Goal: Find specific page/section: Find specific page/section

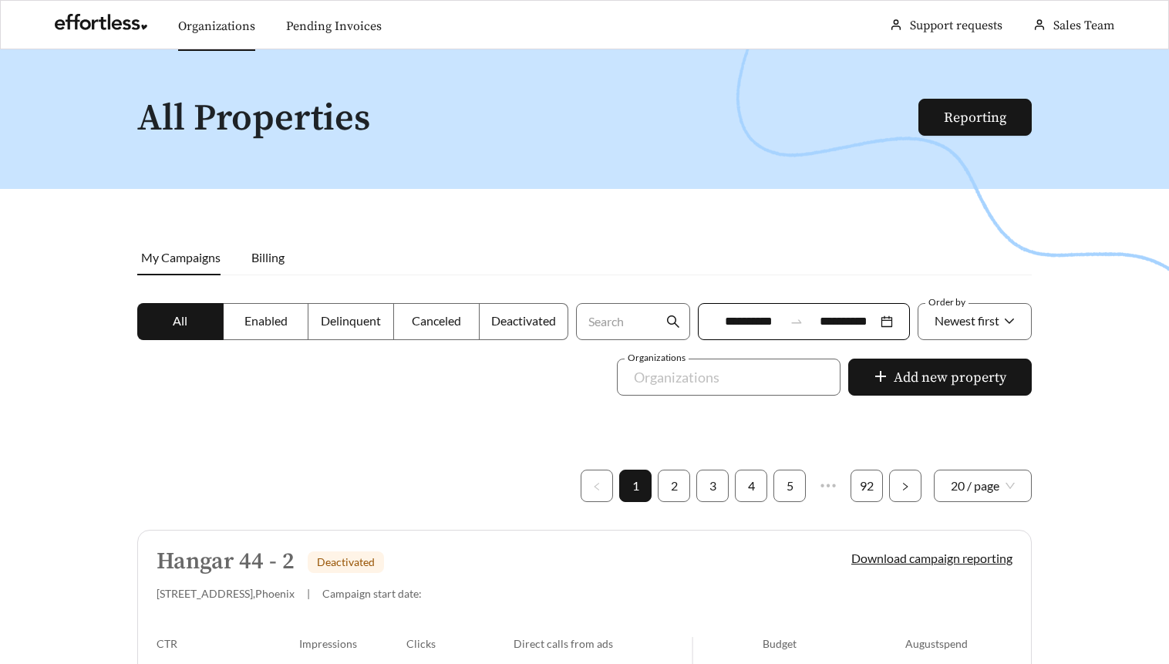
click at [234, 19] on link "Organizations" at bounding box center [216, 26] width 77 height 15
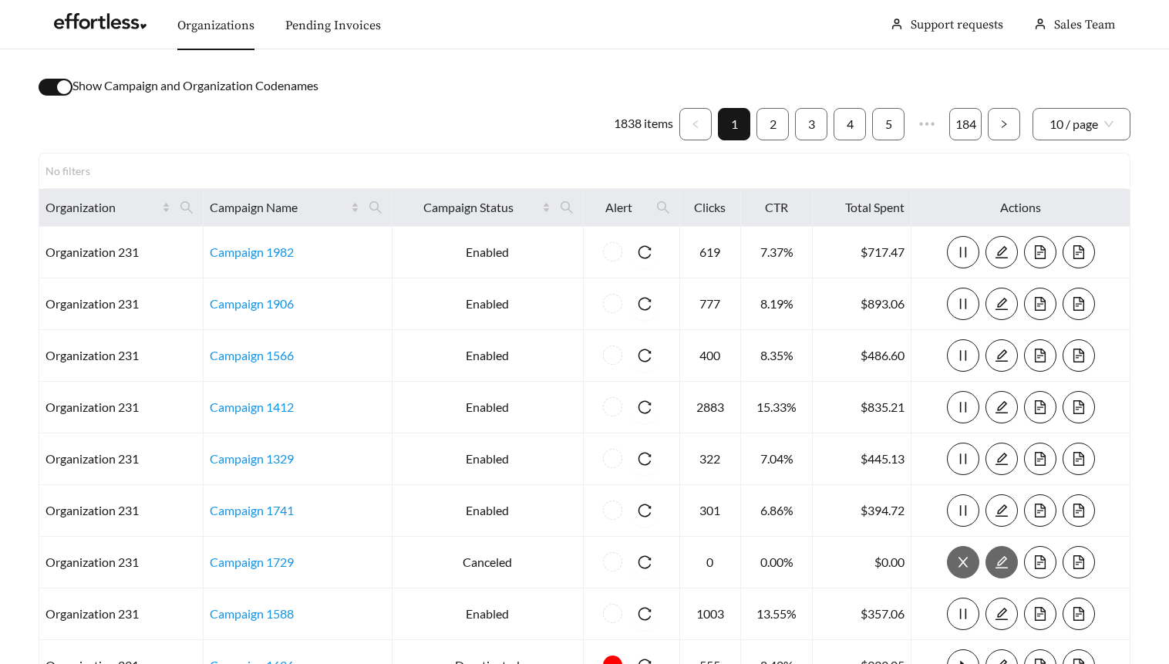
click at [56, 89] on button "button" at bounding box center [56, 87] width 34 height 17
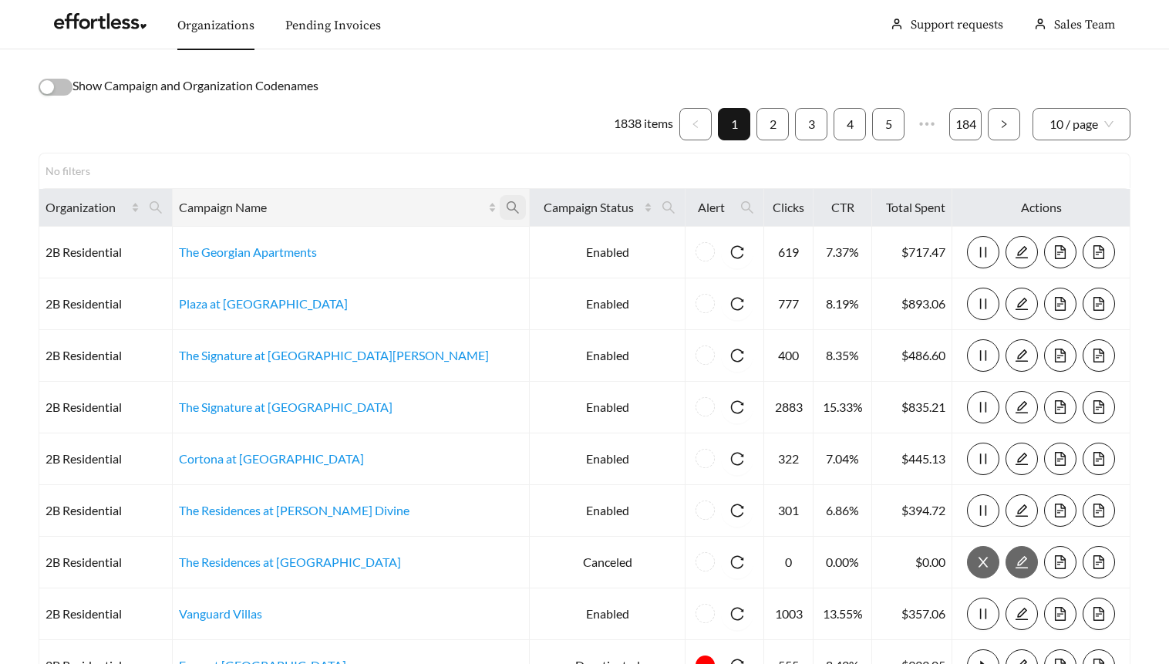
click at [500, 202] on span at bounding box center [513, 207] width 26 height 25
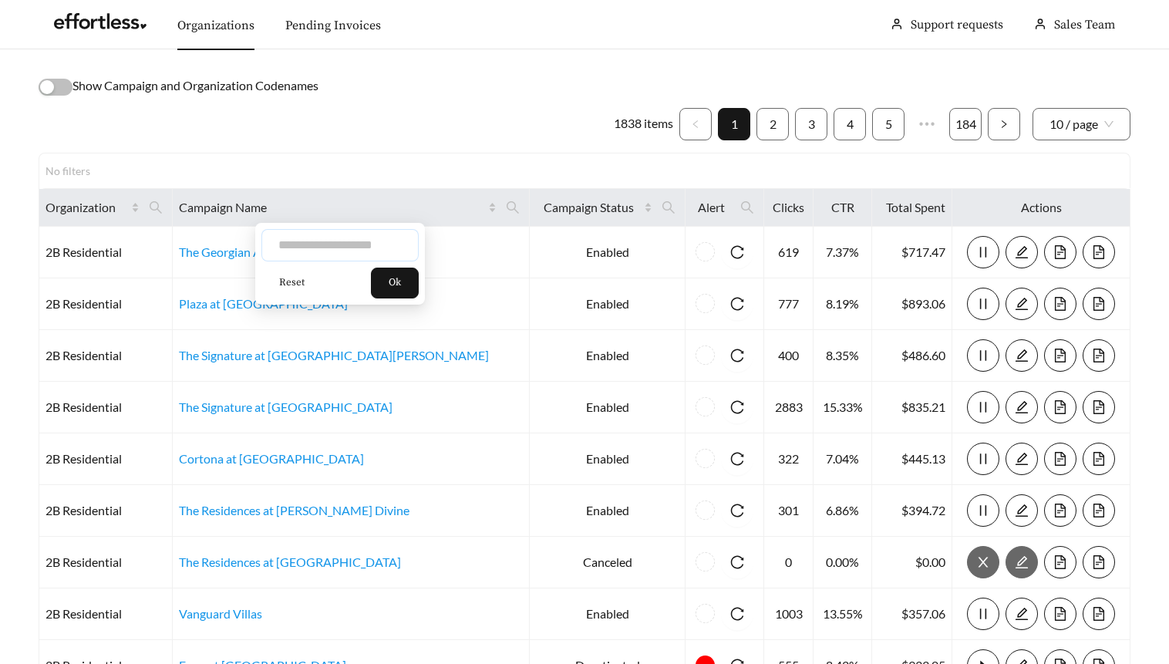
click at [381, 241] on input "text" at bounding box center [339, 245] width 157 height 32
type input "********"
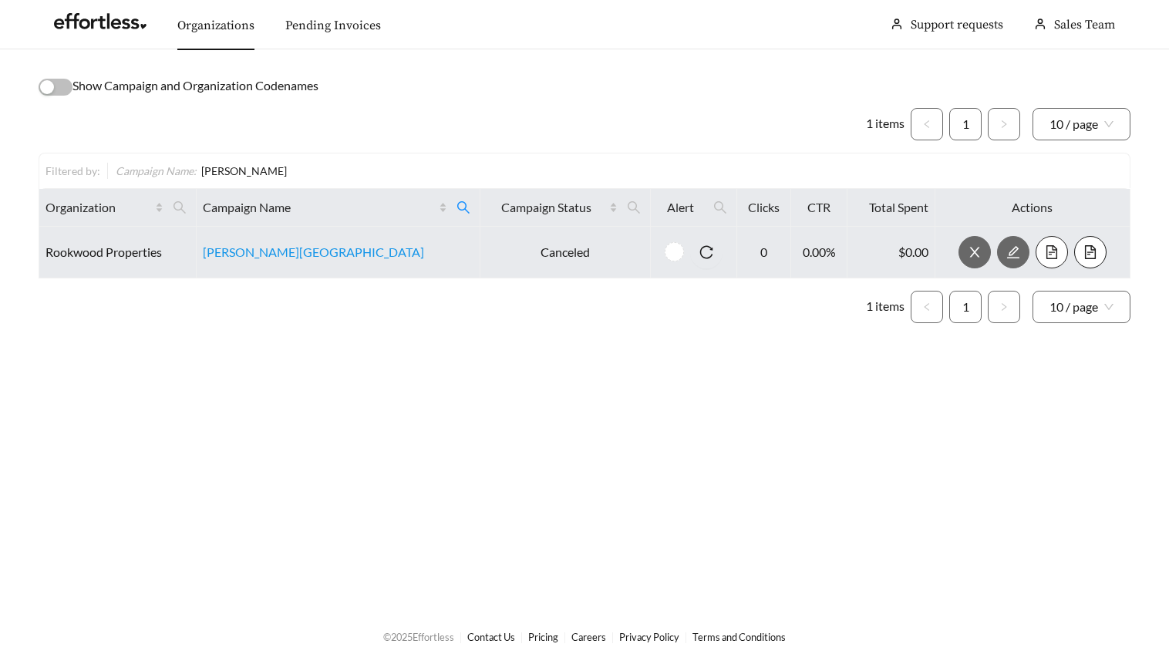
click at [1045, 251] on icon "file-text" at bounding box center [1052, 252] width 14 height 14
click at [515, 261] on td "Canceled" at bounding box center [565, 253] width 171 height 52
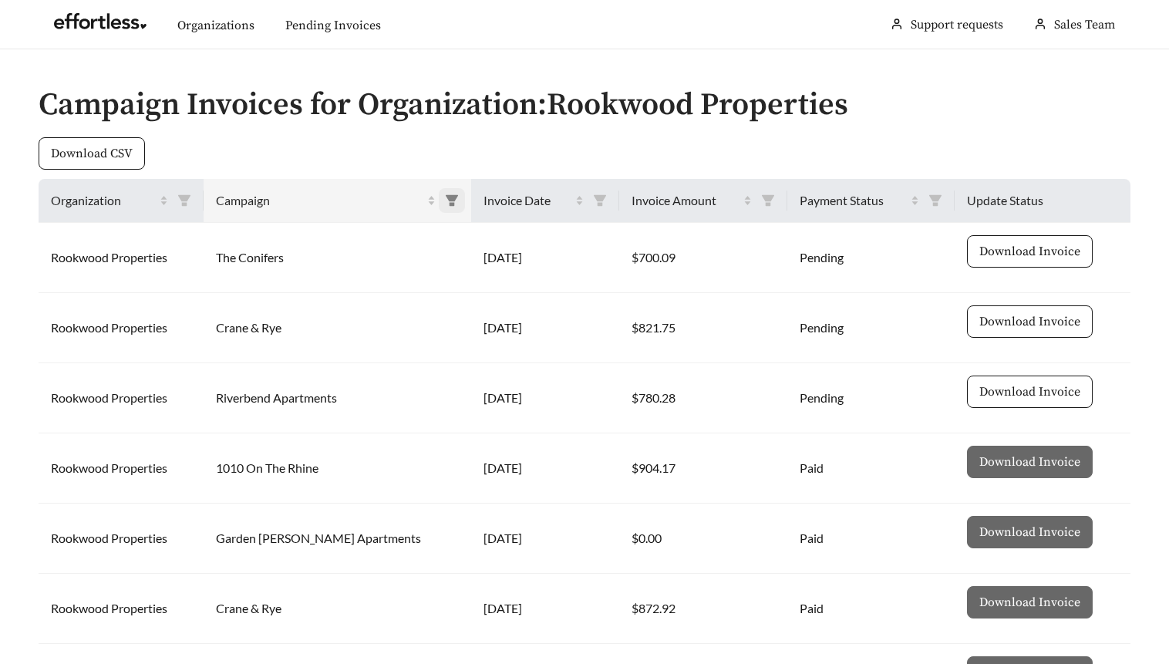
click at [445, 198] on icon "filter" at bounding box center [452, 201] width 14 height 14
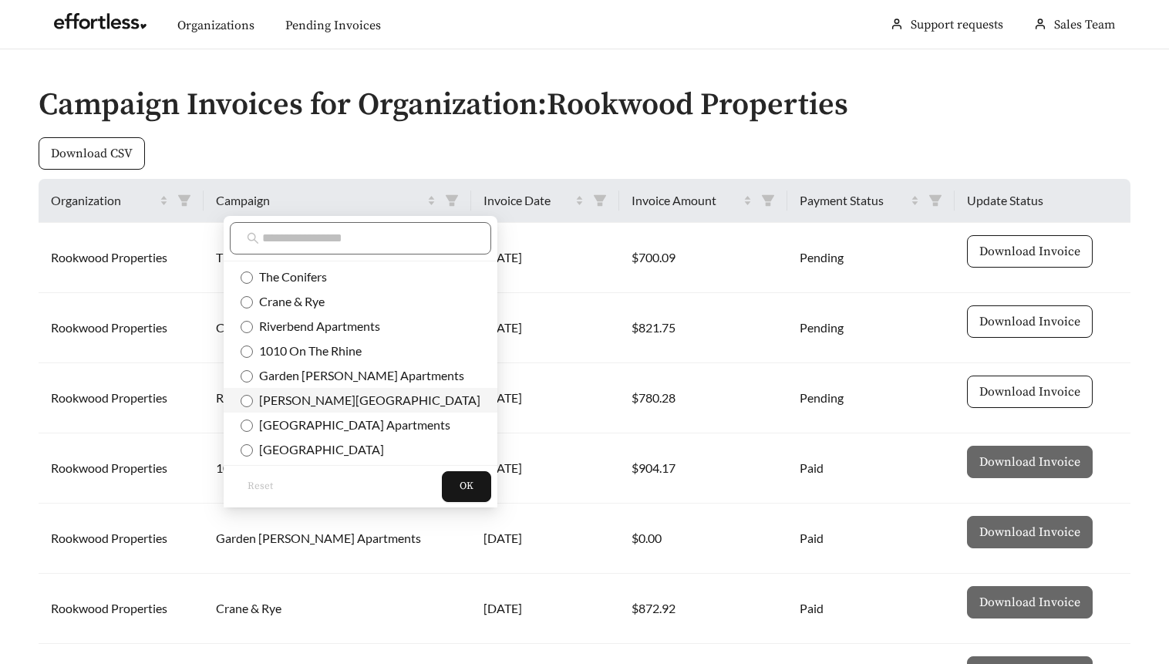
click at [326, 403] on span "[PERSON_NAME][GEOGRAPHIC_DATA]" at bounding box center [366, 400] width 227 height 15
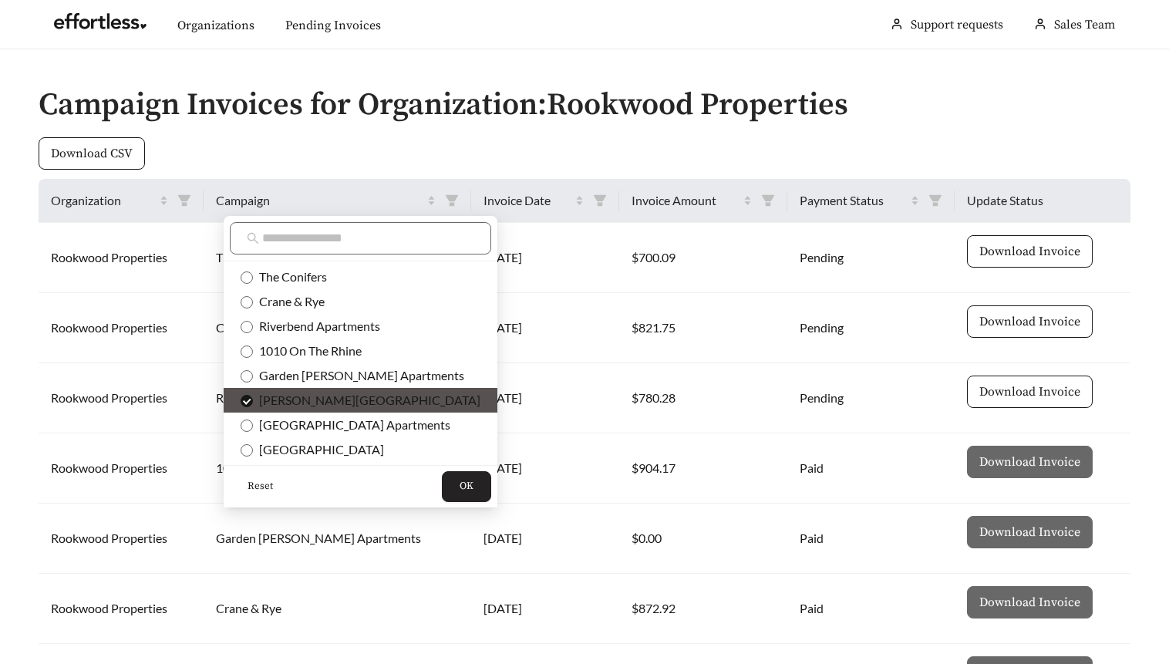
click at [460, 489] on span "OK" at bounding box center [467, 486] width 14 height 15
